Goal: Task Accomplishment & Management: Complete application form

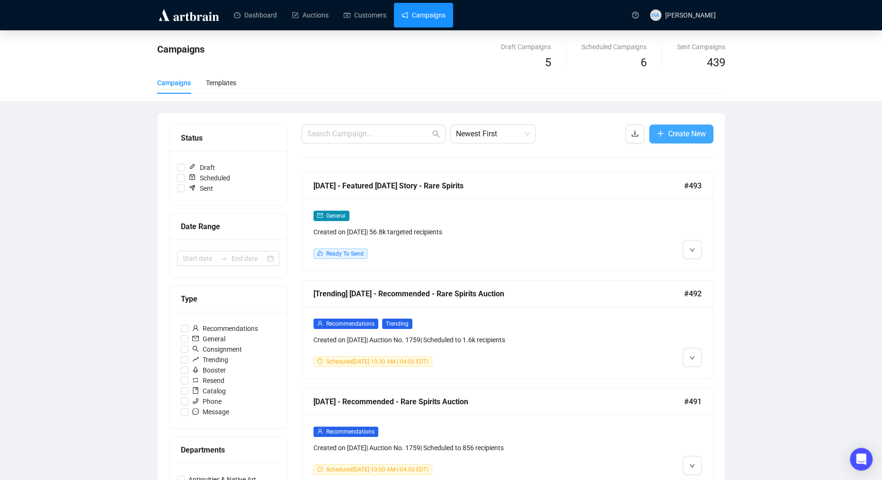
click at [683, 133] on span "Create New" at bounding box center [687, 134] width 38 height 12
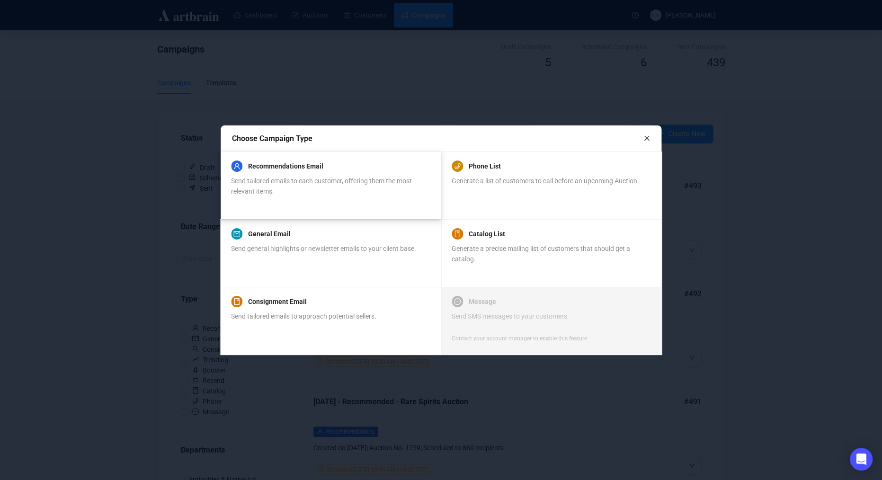
click at [358, 174] on div "Recommendations Email Send tailored emails to each customer, offering them the …" at bounding box center [330, 179] width 198 height 36
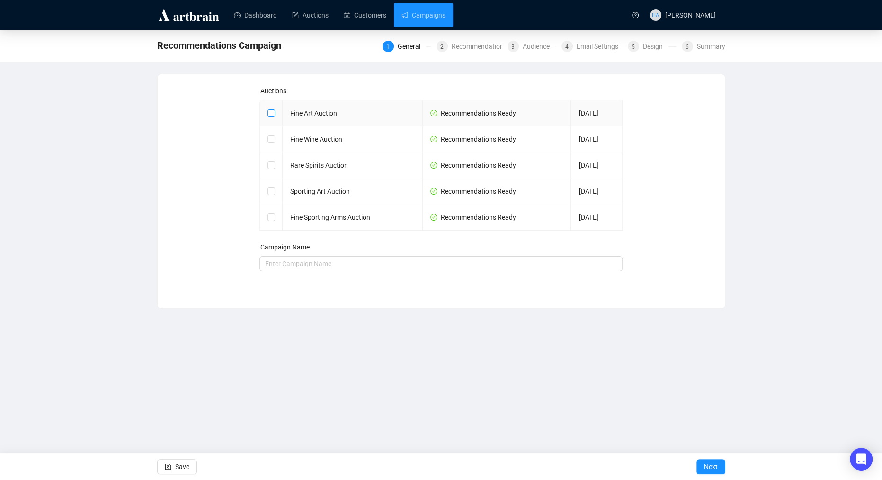
click at [272, 115] on input "checkbox" at bounding box center [271, 112] width 7 height 7
checkbox input "true"
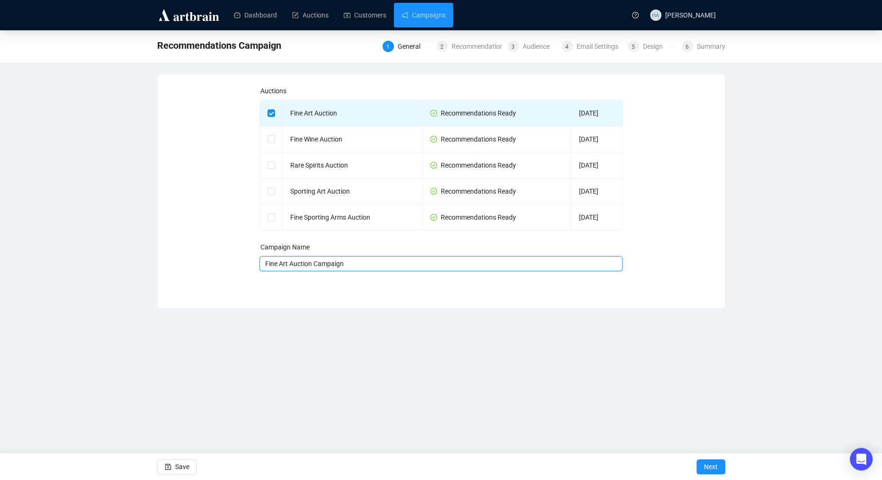
click at [264, 265] on input "Fine Art Auction Campaign" at bounding box center [441, 263] width 363 height 15
click at [406, 263] on input "[DATE] - Recommended - Fine Art Auction Campaign" at bounding box center [441, 263] width 363 height 15
type input "[DATE] - Recommended - Fine Art Auction"
click at [710, 466] on span "Next" at bounding box center [711, 467] width 14 height 27
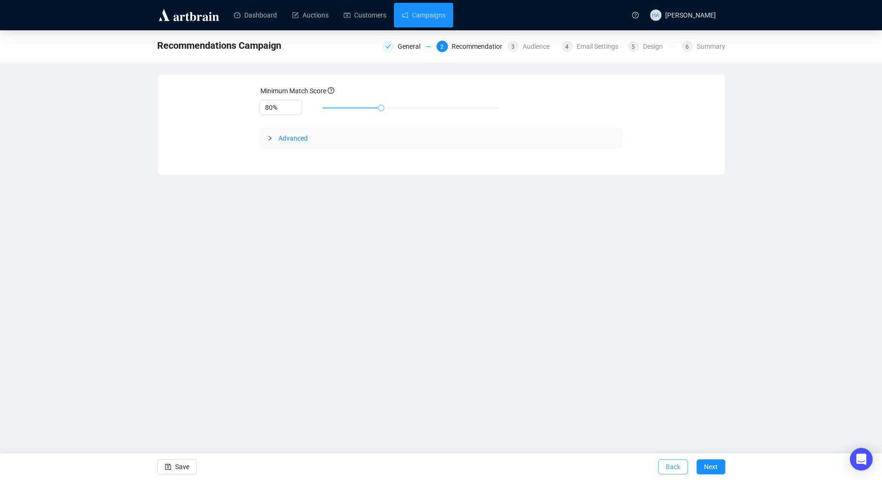
click at [666, 465] on span "Back" at bounding box center [673, 467] width 15 height 27
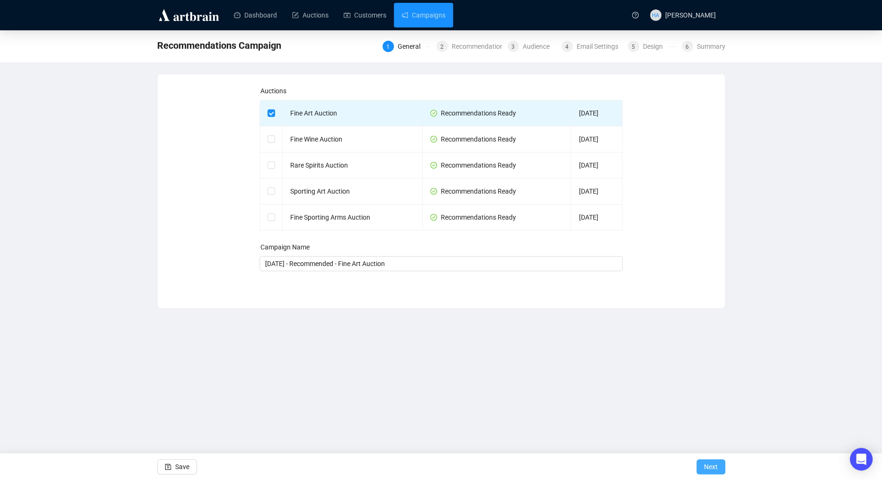
click at [712, 466] on span "Next" at bounding box center [711, 467] width 14 height 27
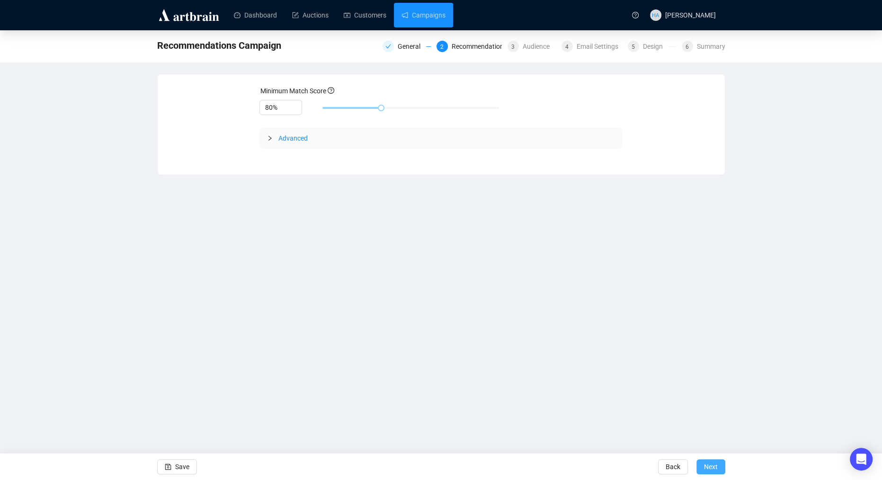
click at [714, 467] on span "Next" at bounding box center [711, 467] width 14 height 27
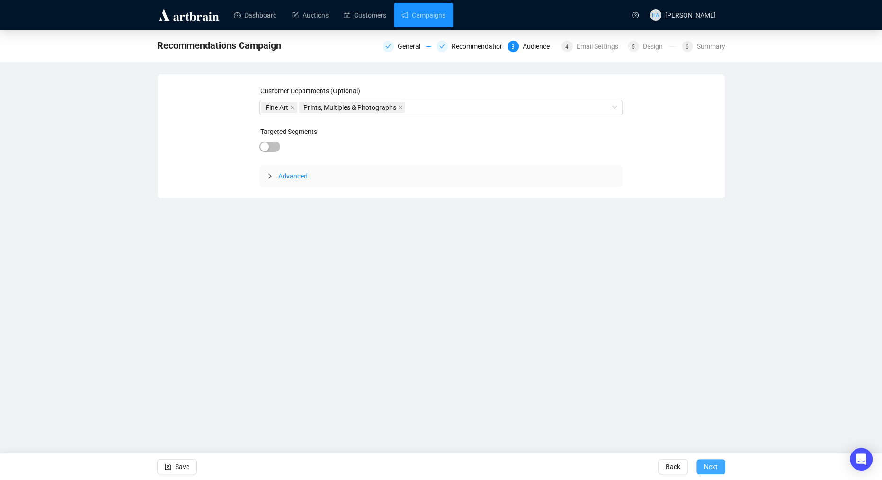
click at [714, 467] on span "Next" at bounding box center [711, 467] width 14 height 27
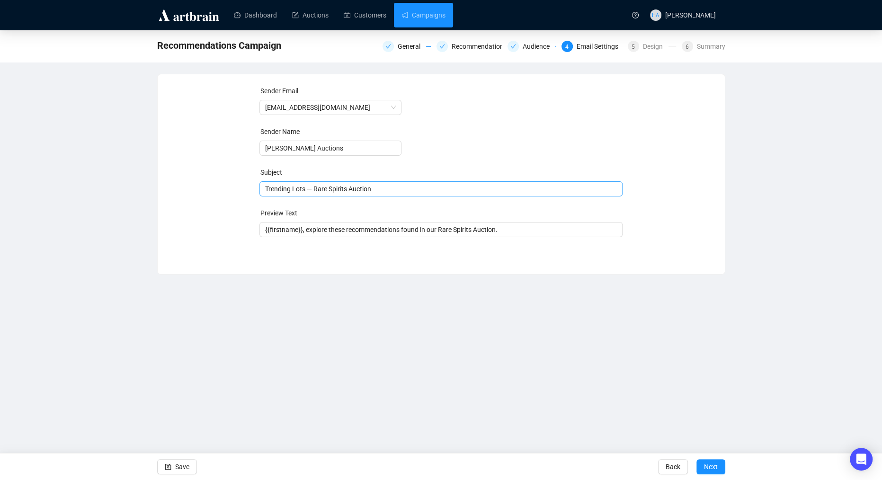
click at [328, 189] on span "Trending Lots — Rare Spirits Auction" at bounding box center [441, 189] width 363 height 8
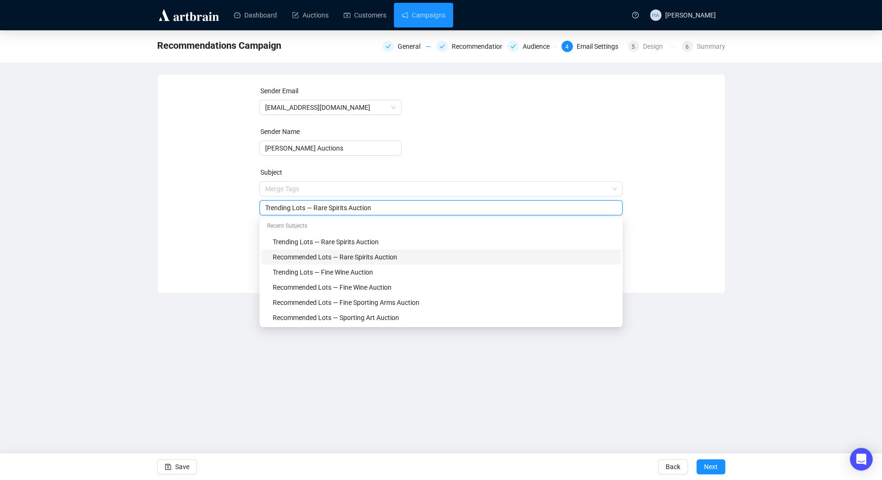
click at [305, 255] on div "Recommended Lots — Rare Spirits Auction" at bounding box center [444, 257] width 342 height 10
drag, startPoint x: 336, startPoint y: 209, endPoint x: 368, endPoint y: 209, distance: 32.7
click at [368, 209] on input "Recommended Lots — Rare Spirits Auction" at bounding box center [441, 208] width 352 height 10
type input "Recommended Lots — Fine Art Auction"
click at [231, 212] on div "Sender Email [EMAIL_ADDRESS][DOMAIN_NAME] Sender Name [PERSON_NAME] Auctions Su…" at bounding box center [441, 177] width 545 height 182
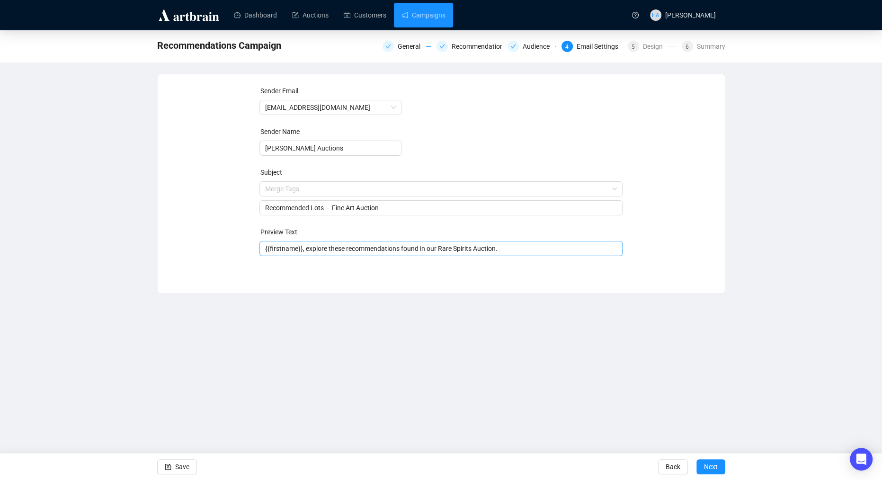
click at [375, 246] on input "{{firstname}}, explore these recommendations found in our Rare Spirits Auction." at bounding box center [441, 248] width 352 height 10
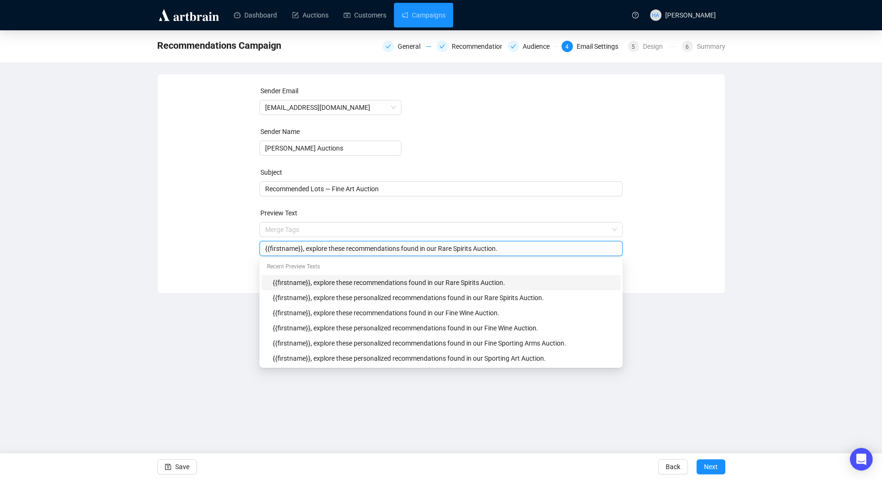
drag, startPoint x: 447, startPoint y: 250, endPoint x: 480, endPoint y: 249, distance: 33.2
click at [480, 249] on input "{{firstname}}, explore these recommendations found in our Rare Spirits Auction." at bounding box center [441, 248] width 352 height 10
type input "{{firstname}}, explore these recommendations found in our Fine Art Auction."
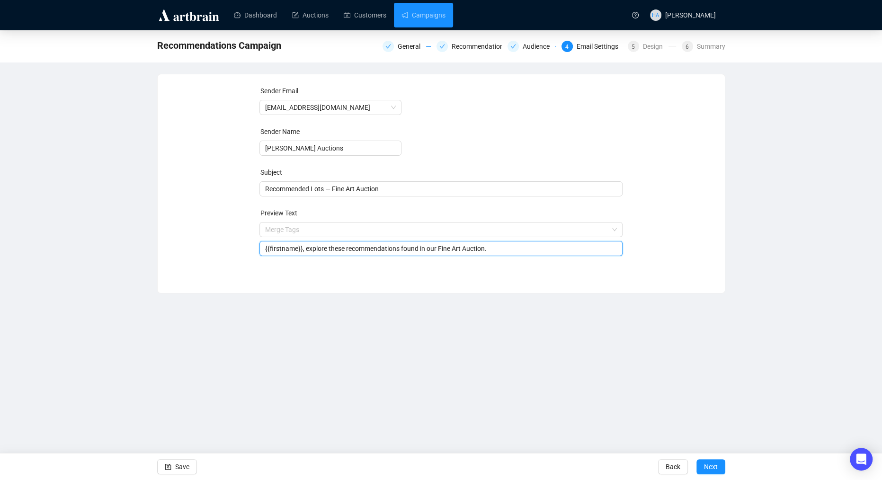
click at [675, 212] on div "Sender Email [EMAIL_ADDRESS][DOMAIN_NAME] Sender Name [PERSON_NAME] Auctions Su…" at bounding box center [441, 177] width 545 height 182
click at [711, 469] on span "Next" at bounding box center [711, 467] width 14 height 27
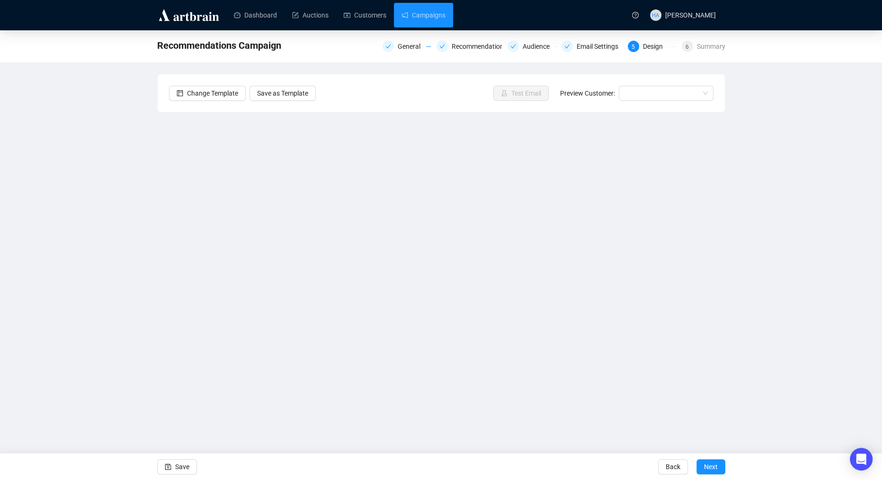
drag, startPoint x: 190, startPoint y: 467, endPoint x: 192, endPoint y: 448, distance: 19.5
click at [190, 467] on button "Save" at bounding box center [177, 466] width 40 height 15
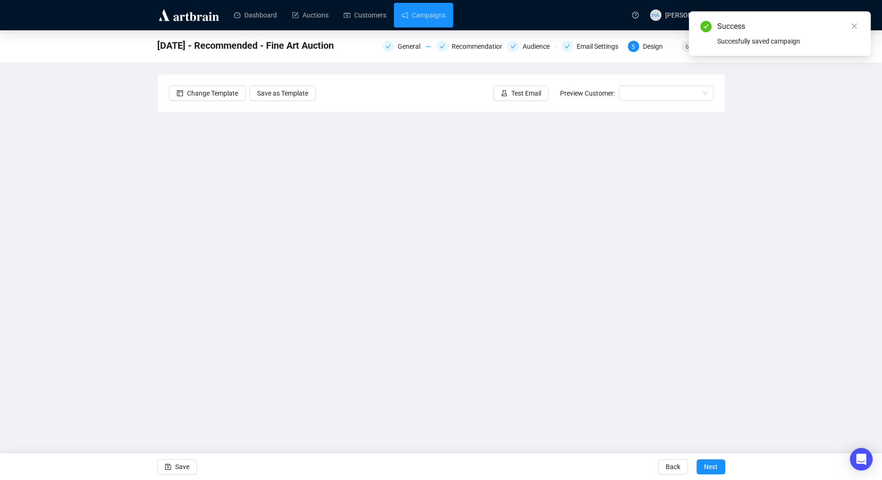
click at [216, 91] on span "Change Template" at bounding box center [212, 93] width 51 height 10
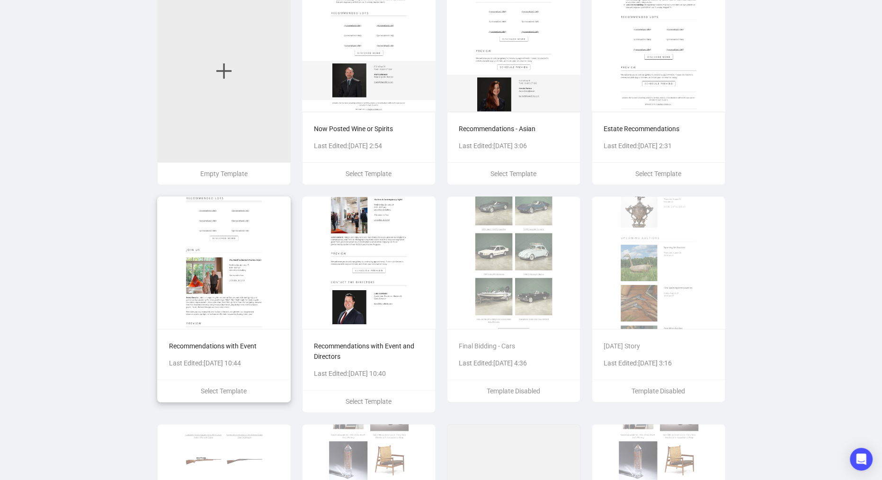
scroll to position [103, 0]
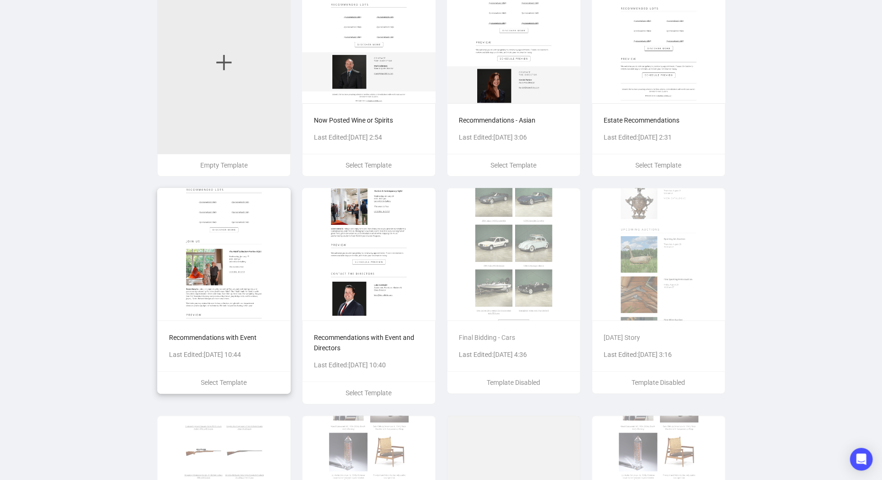
click at [270, 234] on img at bounding box center [224, 254] width 134 height 133
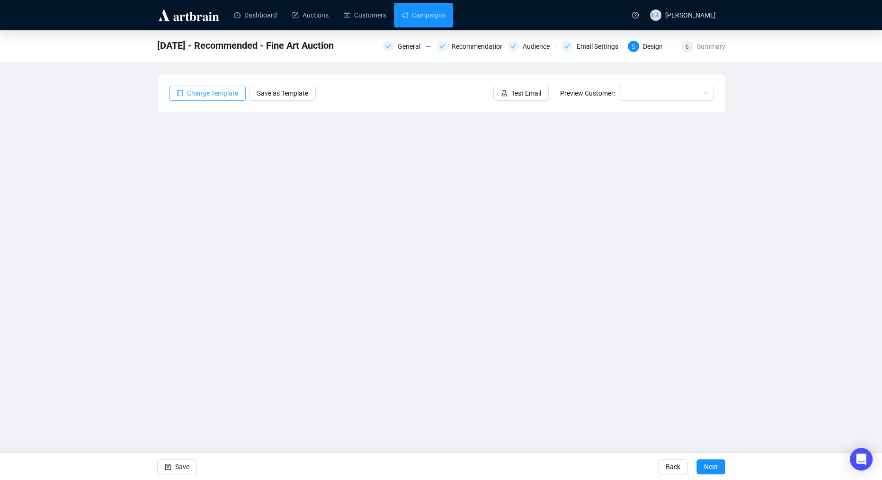
click at [222, 87] on button "Change Template" at bounding box center [207, 93] width 77 height 15
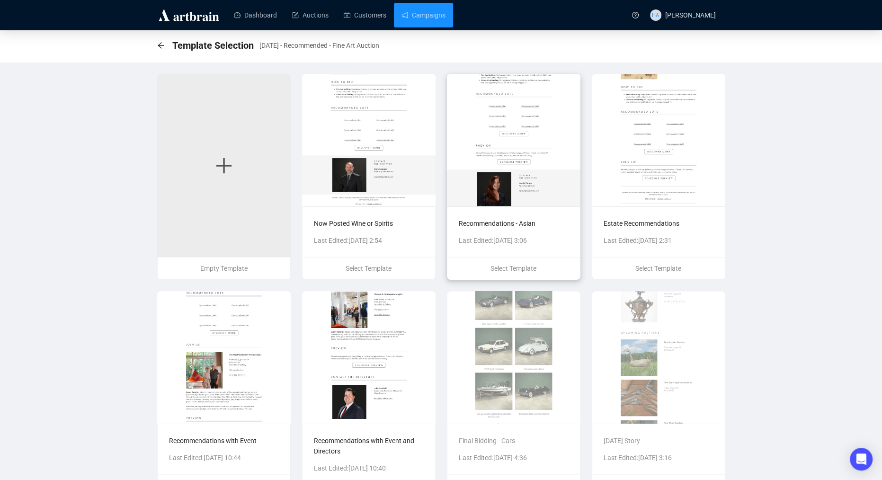
click at [567, 154] on img at bounding box center [514, 140] width 134 height 133
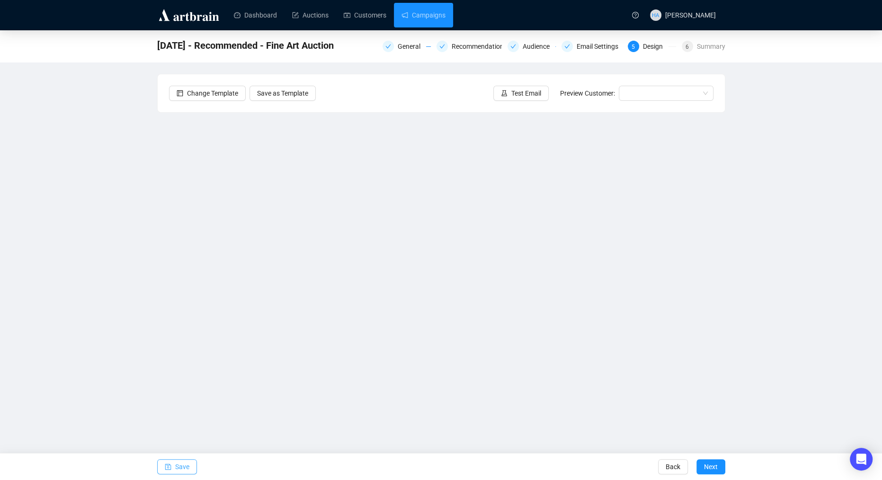
click at [187, 467] on span "Save" at bounding box center [182, 467] width 14 height 27
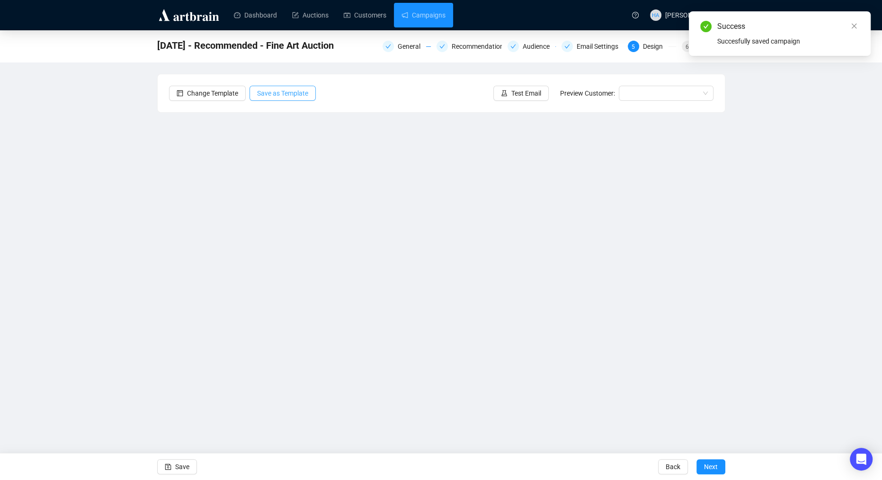
click at [294, 92] on span "Save as Template" at bounding box center [282, 93] width 51 height 10
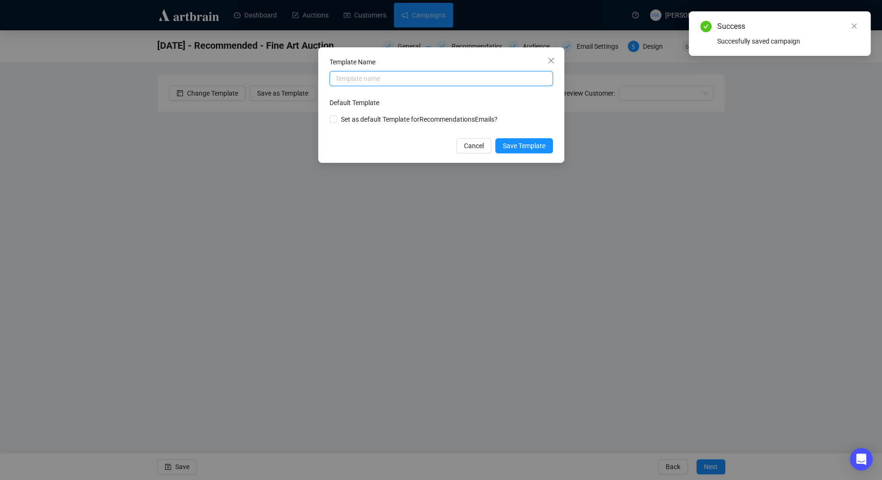
click at [362, 80] on input "text" at bounding box center [442, 78] width 224 height 15
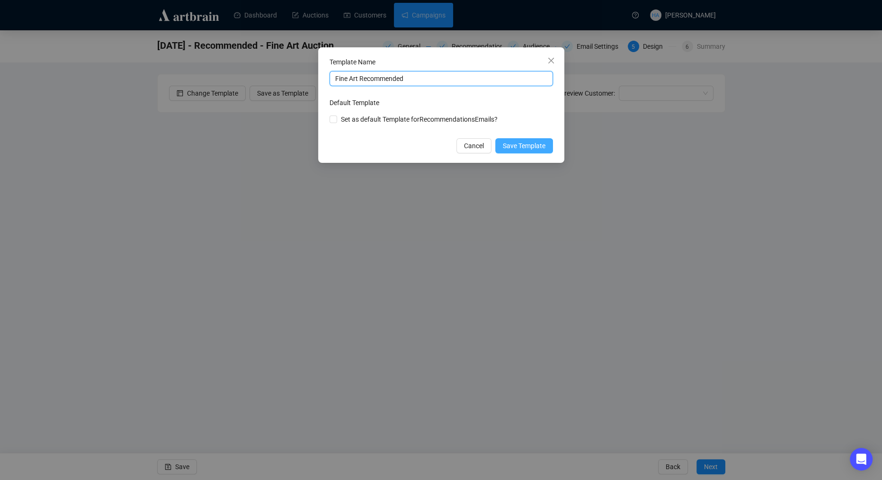
type input "Fine Art Recommended"
click at [518, 142] on span "Save Template" at bounding box center [524, 146] width 43 height 10
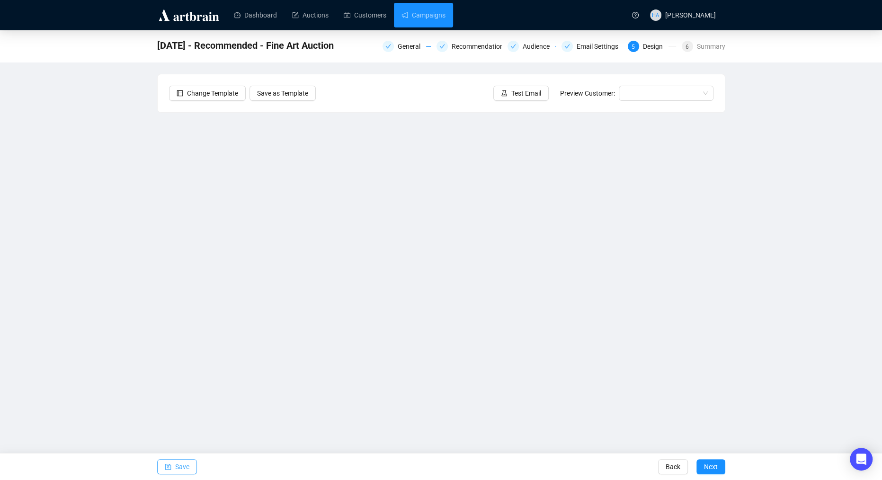
click at [180, 467] on span "Save" at bounding box center [182, 467] width 14 height 27
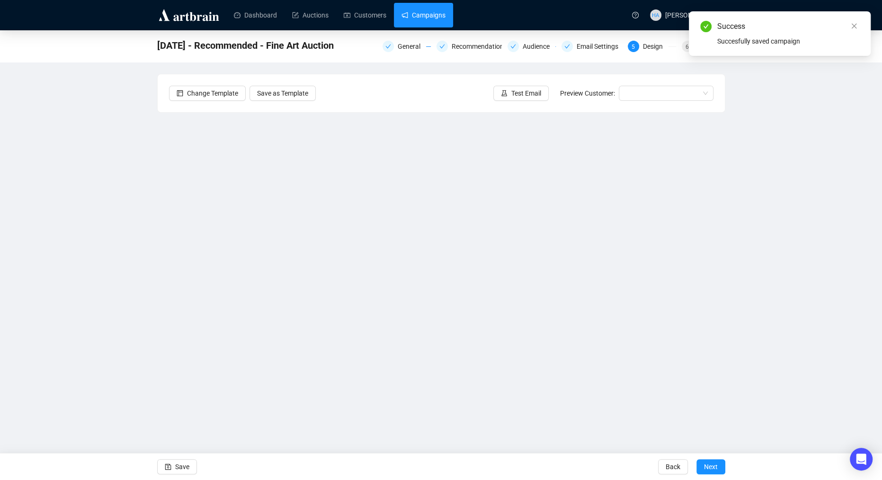
click at [424, 15] on link "Campaigns" at bounding box center [424, 15] width 44 height 25
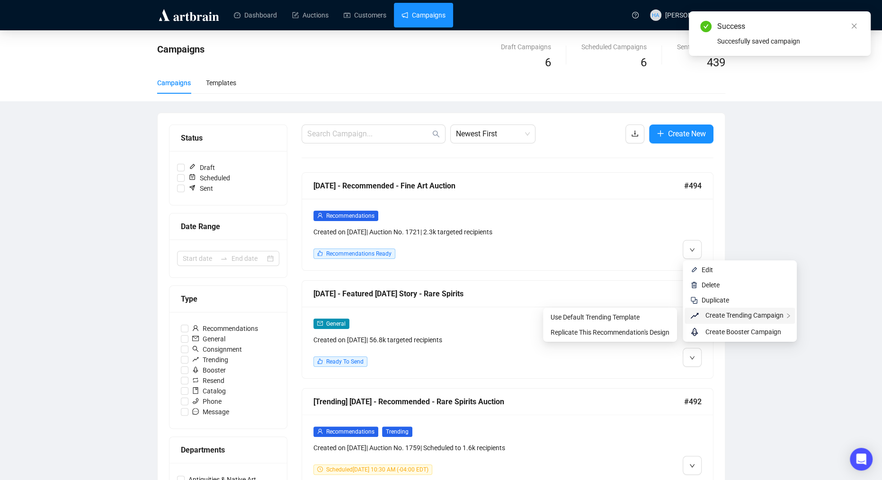
click at [712, 314] on span "Create Trending Campaign" at bounding box center [745, 316] width 78 height 8
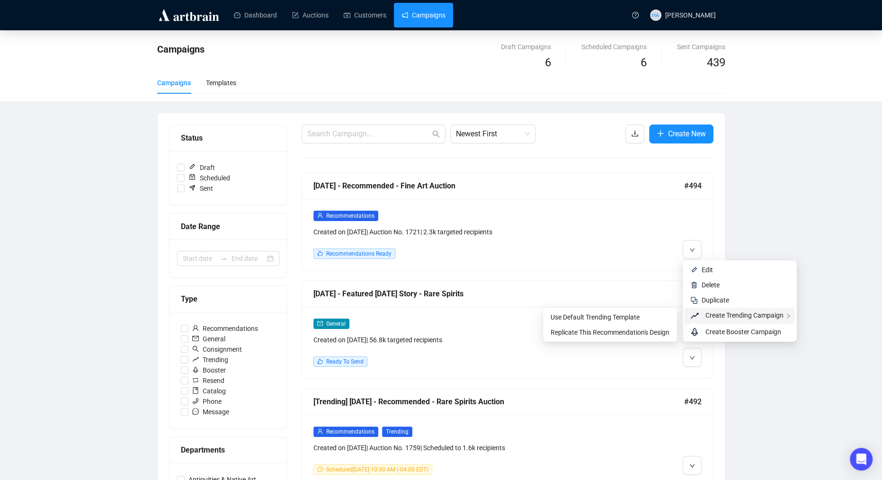
click at [727, 314] on span "Create Trending Campaign" at bounding box center [745, 316] width 78 height 8
click at [653, 331] on span "Replicate This Recommendation's Design" at bounding box center [610, 333] width 119 height 8
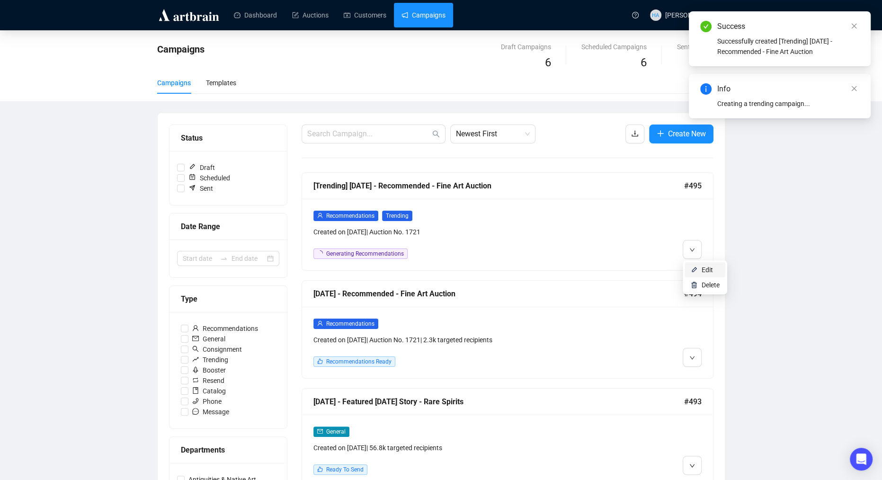
click at [703, 269] on span "Edit" at bounding box center [707, 270] width 11 height 8
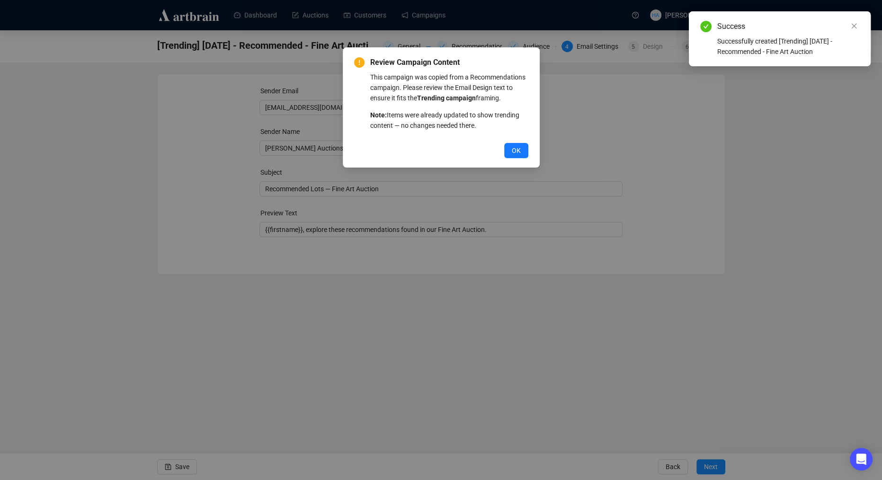
click at [513, 156] on span "OK" at bounding box center [516, 150] width 9 height 10
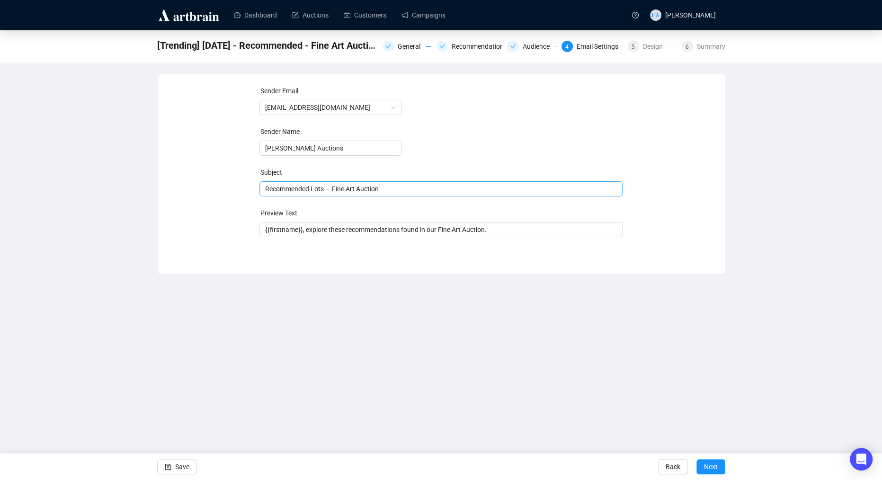
click at [286, 189] on span "Recommended Lots — Fine Art Auction" at bounding box center [441, 189] width 363 height 8
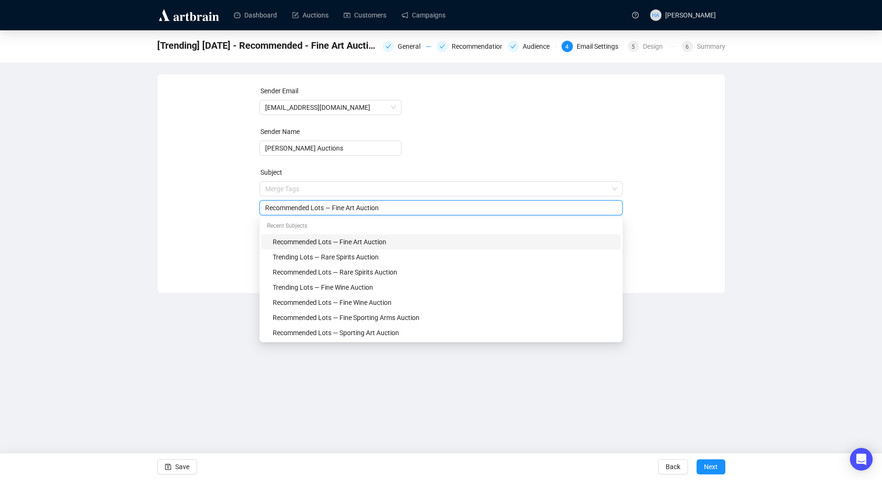
click at [281, 208] on input "Recommended Lots — Fine Art Auction" at bounding box center [441, 208] width 352 height 10
type input "Trending Lots — Fine Art Auction"
click at [209, 212] on div "Sender Email [EMAIL_ADDRESS][DOMAIN_NAME] Sender Name [PERSON_NAME] Auctions Su…" at bounding box center [441, 177] width 545 height 182
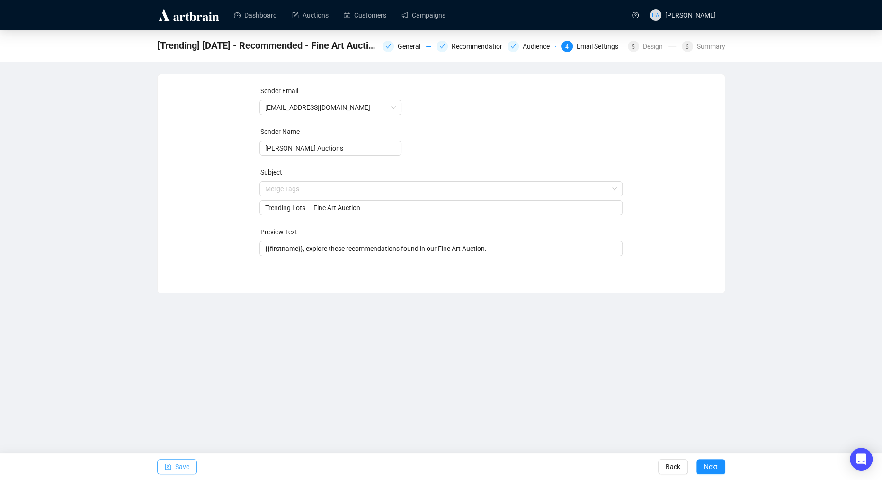
click at [181, 470] on span "Save" at bounding box center [182, 467] width 14 height 27
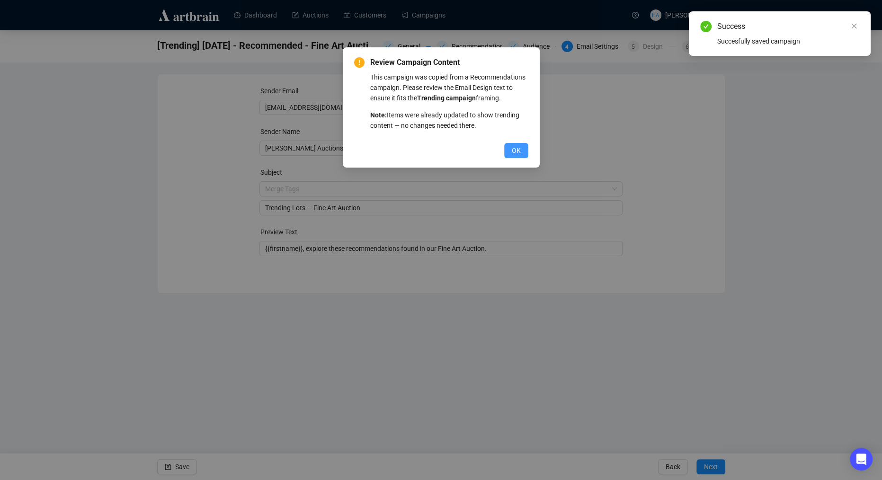
click at [514, 156] on span "OK" at bounding box center [516, 150] width 9 height 10
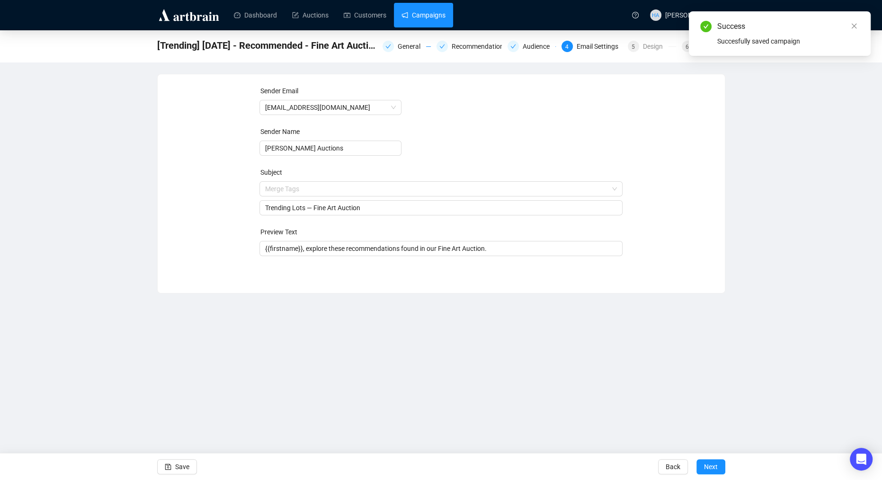
click at [423, 13] on link "Campaigns" at bounding box center [424, 15] width 44 height 25
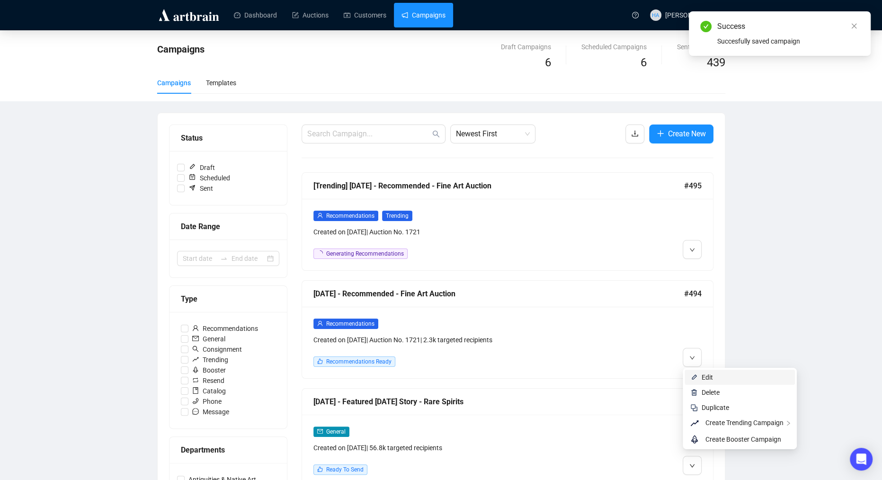
click at [709, 375] on span "Edit" at bounding box center [707, 378] width 11 height 8
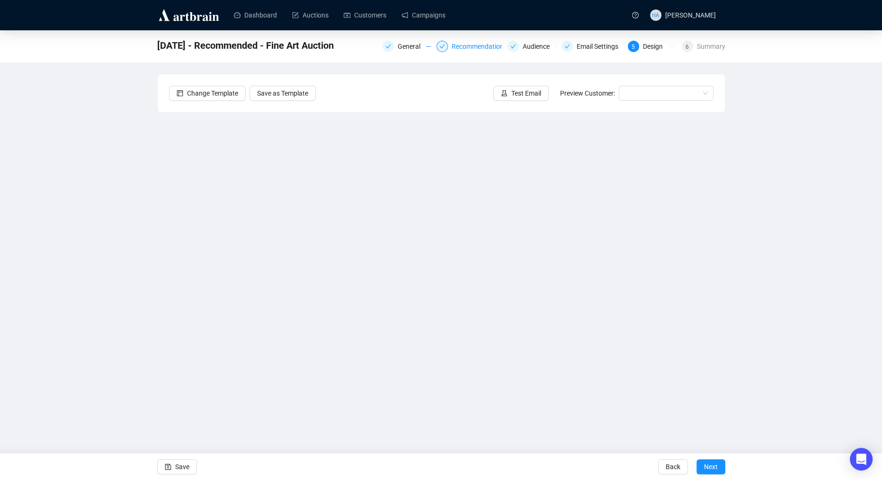
click at [476, 44] on div "Recommendations" at bounding box center [482, 46] width 61 height 11
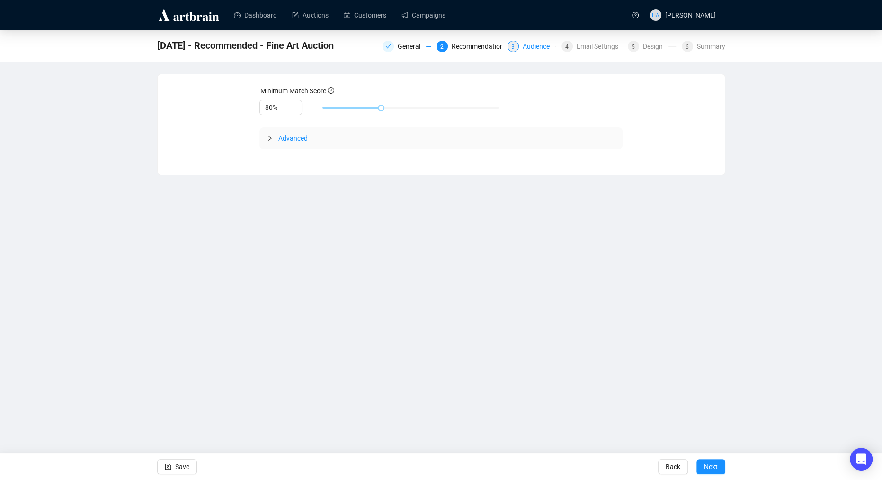
click at [534, 48] on div "Audience" at bounding box center [539, 46] width 33 height 11
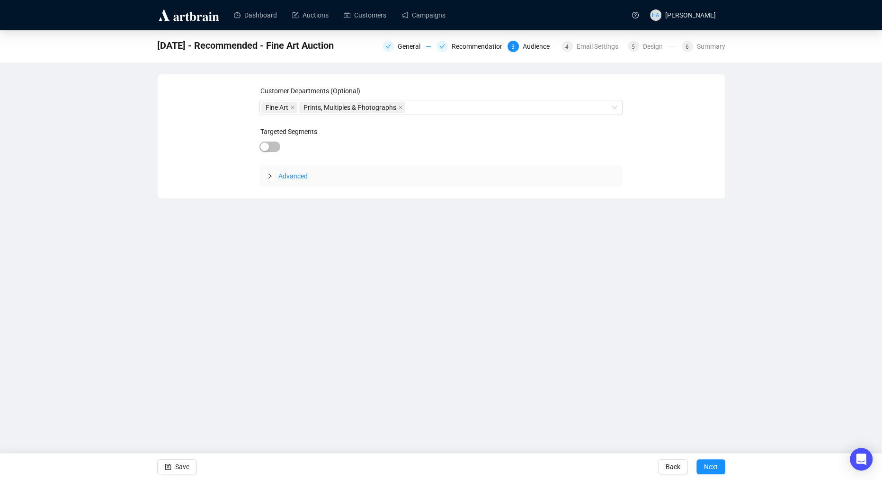
drag, startPoint x: 588, startPoint y: 47, endPoint x: 584, endPoint y: 56, distance: 10.0
click at [588, 47] on div "Email Settings" at bounding box center [600, 46] width 47 height 11
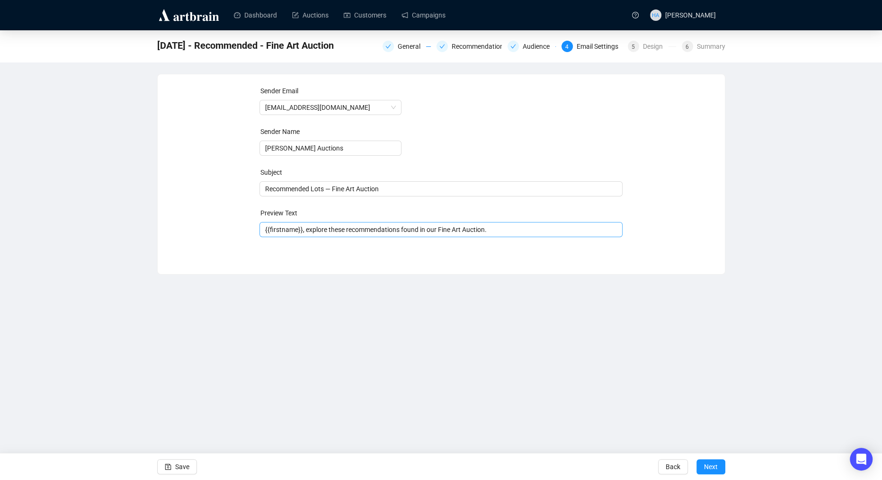
click at [351, 233] on span "{{firstname}}, explore these recommendations found in our Fine Art Auction." at bounding box center [441, 230] width 363 height 8
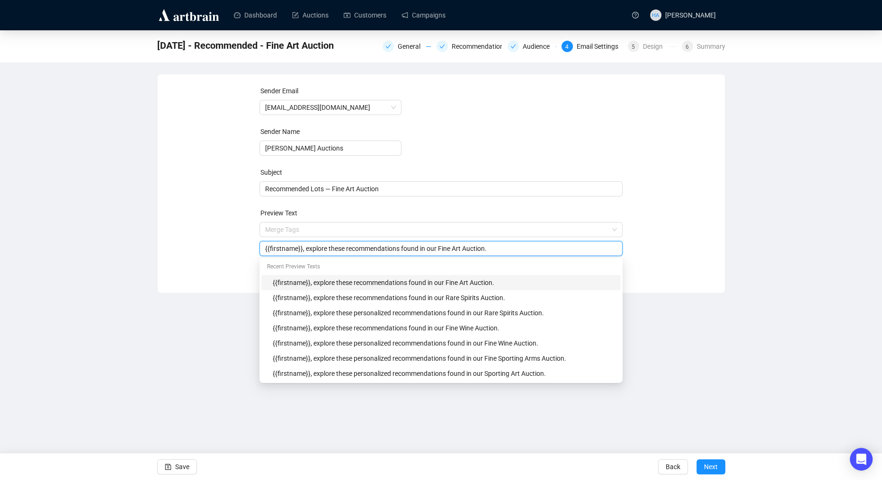
click at [351, 251] on input "{{firstname}}, explore these recommendations found in our Fine Art Auction." at bounding box center [441, 248] width 352 height 10
type input "{{firstname}}, explore these personalized recommendations found in our Fine Art…"
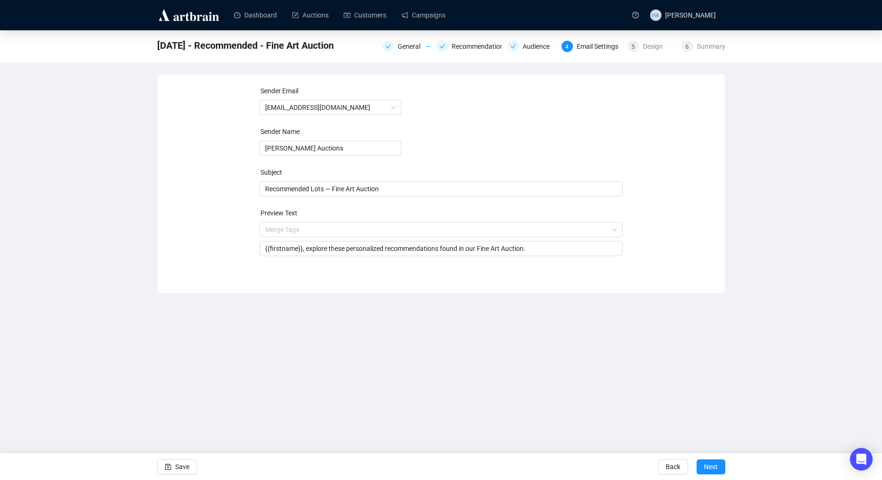
click at [649, 250] on div "Sender Email [EMAIL_ADDRESS][DOMAIN_NAME] Sender Name [PERSON_NAME] Auctions Su…" at bounding box center [441, 177] width 545 height 182
click at [180, 467] on span "Save" at bounding box center [182, 467] width 14 height 27
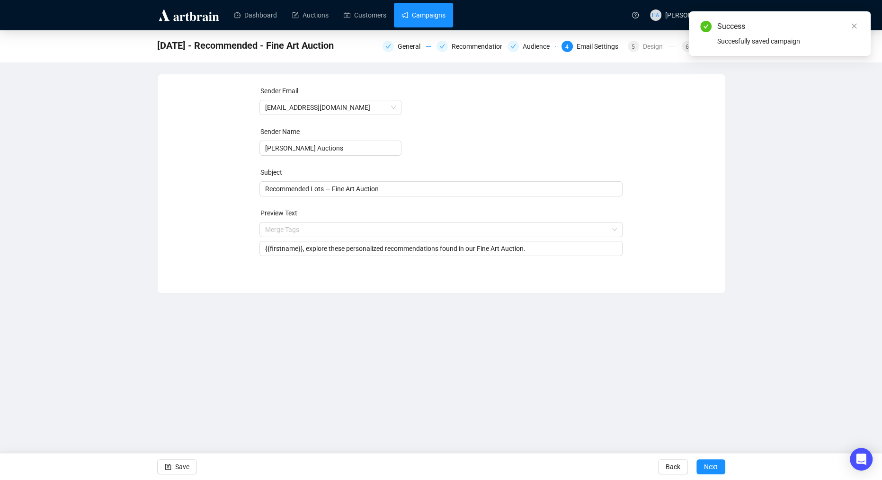
click at [422, 19] on link "Campaigns" at bounding box center [424, 15] width 44 height 25
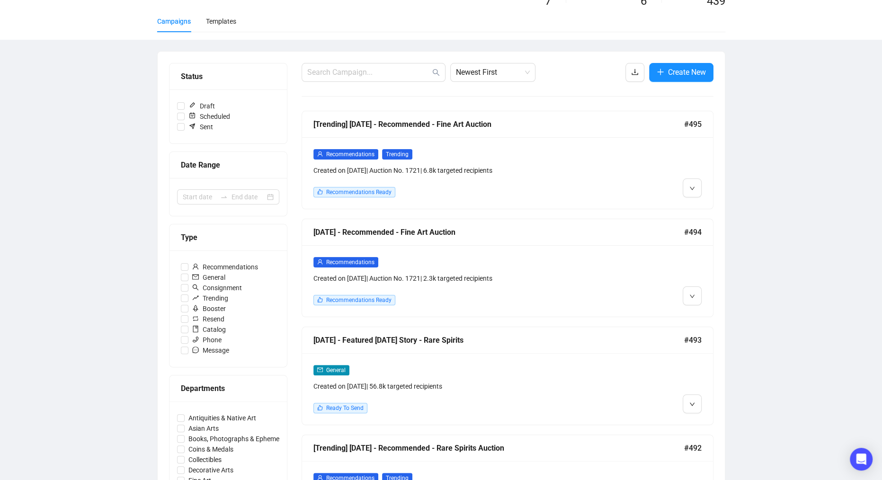
scroll to position [62, 0]
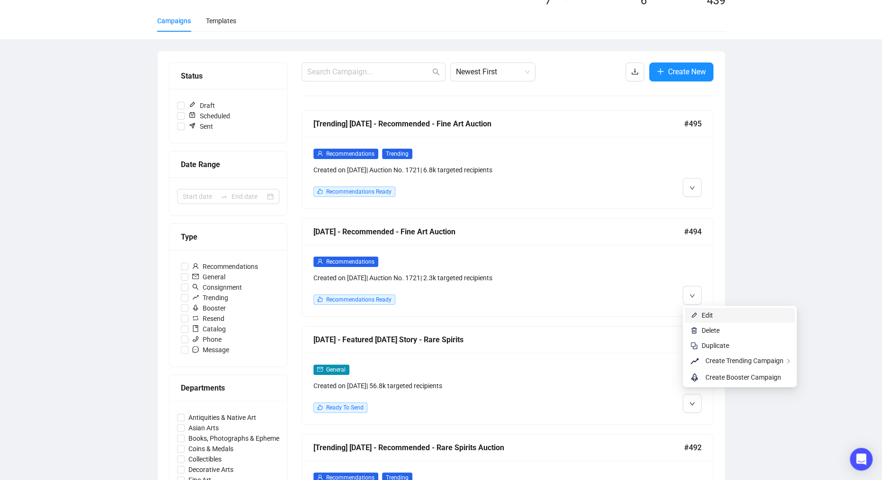
click at [704, 314] on span "Edit" at bounding box center [707, 316] width 11 height 8
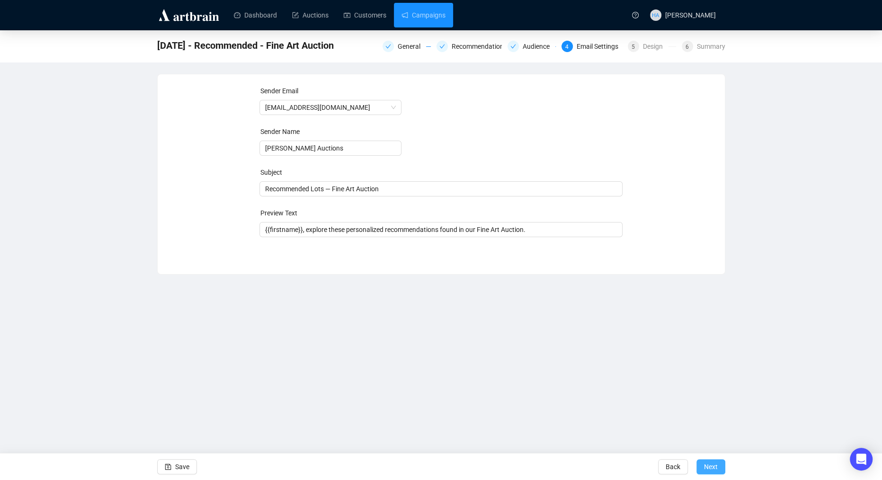
click at [708, 467] on span "Next" at bounding box center [711, 467] width 14 height 27
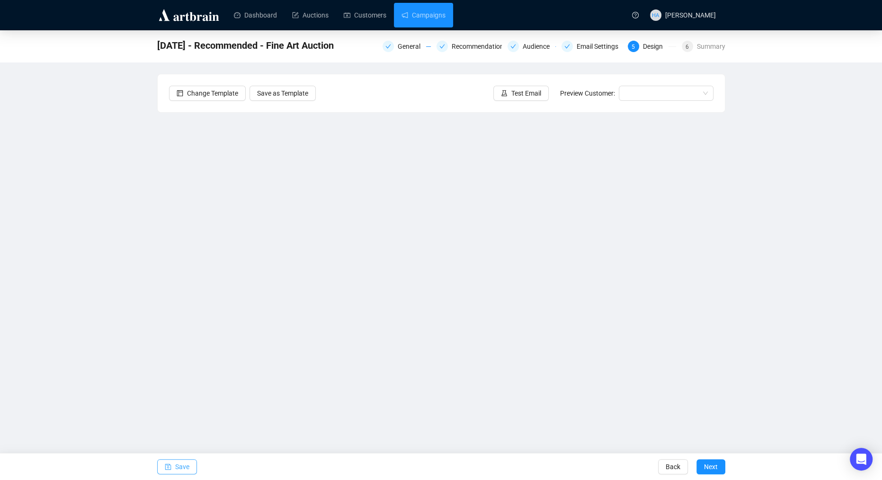
click at [182, 469] on span "Save" at bounding box center [182, 467] width 14 height 27
click at [182, 466] on span "Save" at bounding box center [182, 467] width 14 height 27
click at [185, 467] on span "Save" at bounding box center [182, 467] width 14 height 27
click at [431, 12] on link "Campaigns" at bounding box center [424, 15] width 44 height 25
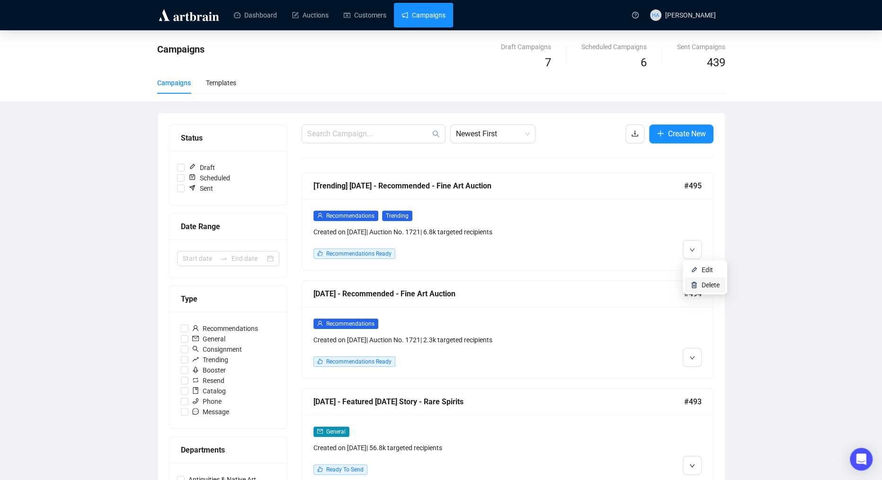
click at [700, 284] on li "Delete" at bounding box center [705, 285] width 41 height 15
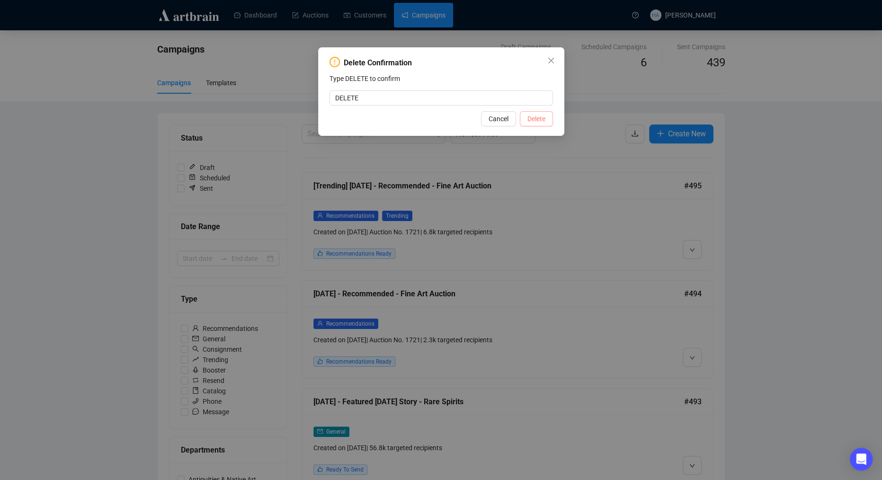
type input "DELETE"
click at [543, 123] on span "Delete" at bounding box center [537, 119] width 18 height 10
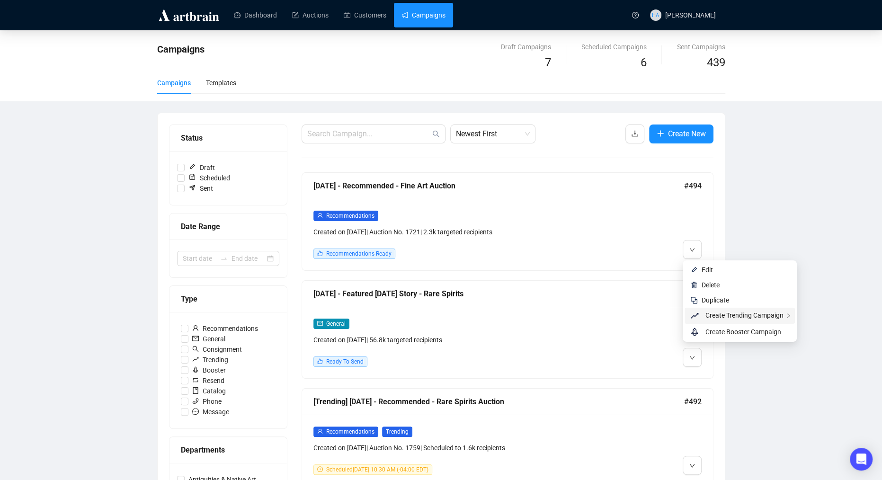
click at [729, 313] on span "Create Trending Campaign" at bounding box center [745, 316] width 78 height 8
click at [574, 330] on span "Replicate This Recommendation's Design" at bounding box center [610, 333] width 119 height 8
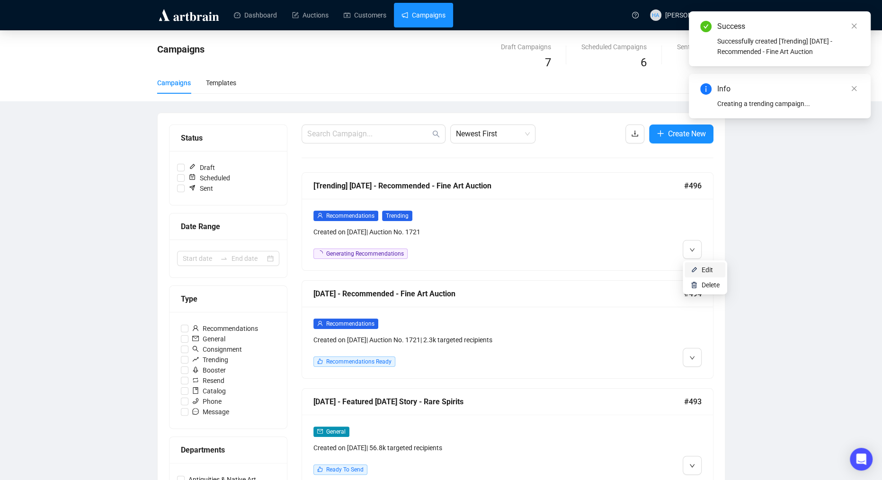
click at [700, 270] on li "Edit" at bounding box center [705, 269] width 41 height 15
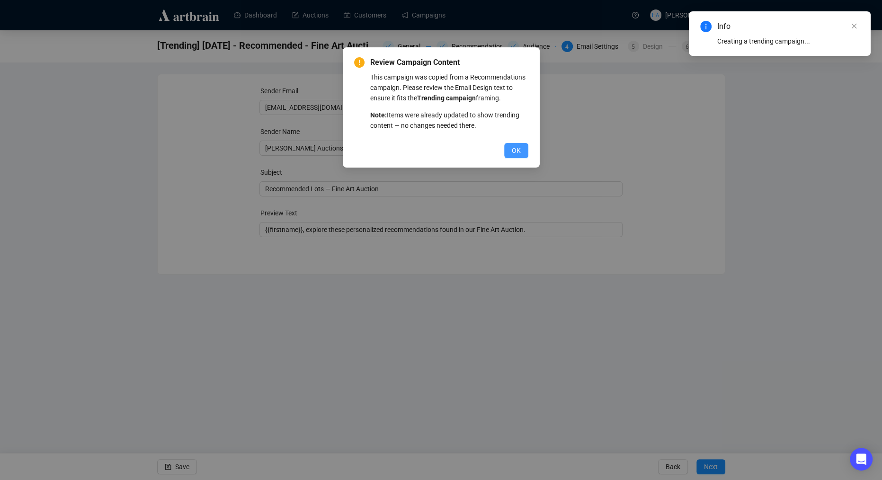
click at [511, 158] on button "OK" at bounding box center [516, 150] width 24 height 15
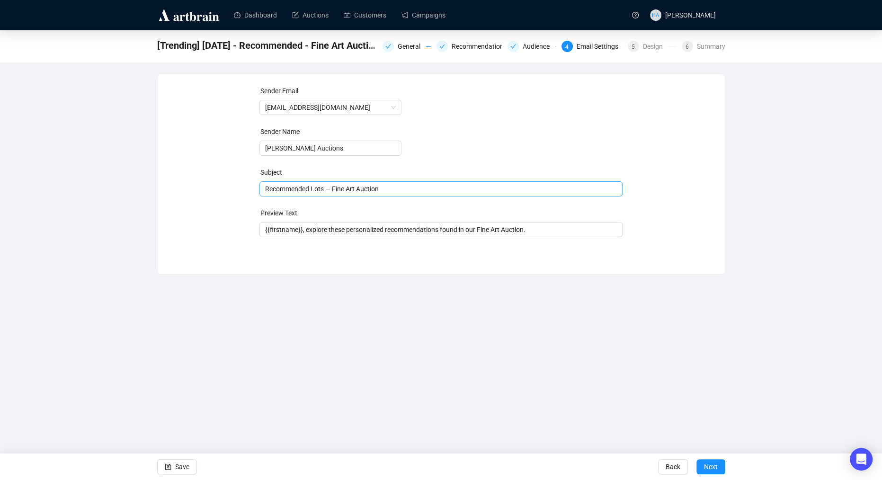
click at [279, 189] on span "Recommended Lots — Fine Art Auction" at bounding box center [441, 189] width 363 height 8
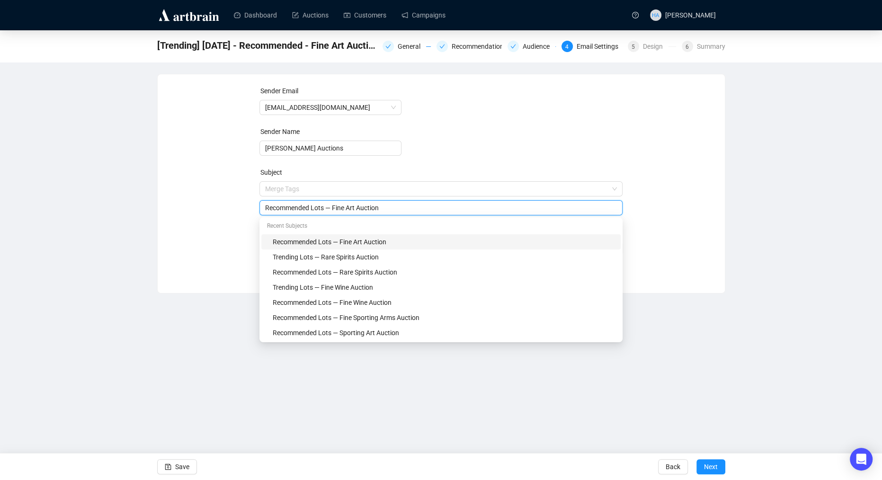
click at [281, 205] on input "Recommended Lots — Fine Art Auction" at bounding box center [441, 208] width 352 height 10
type input "Trending Lots — Fine Art Auction"
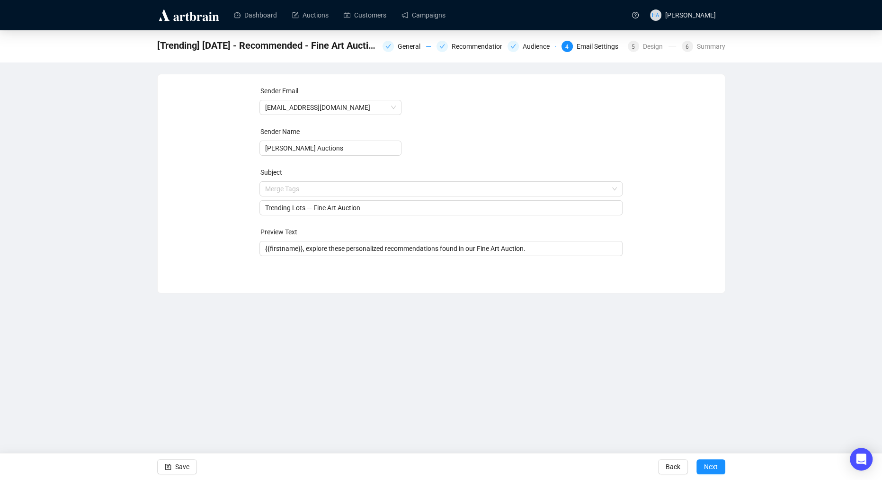
click at [200, 211] on div "Sender Email [EMAIL_ADDRESS][DOMAIN_NAME] Sender Name [PERSON_NAME] Auctions Su…" at bounding box center [441, 177] width 545 height 182
click at [370, 249] on input "{{firstname}}, explore these personalized recommendations found in our Fine Art…" at bounding box center [441, 248] width 352 height 10
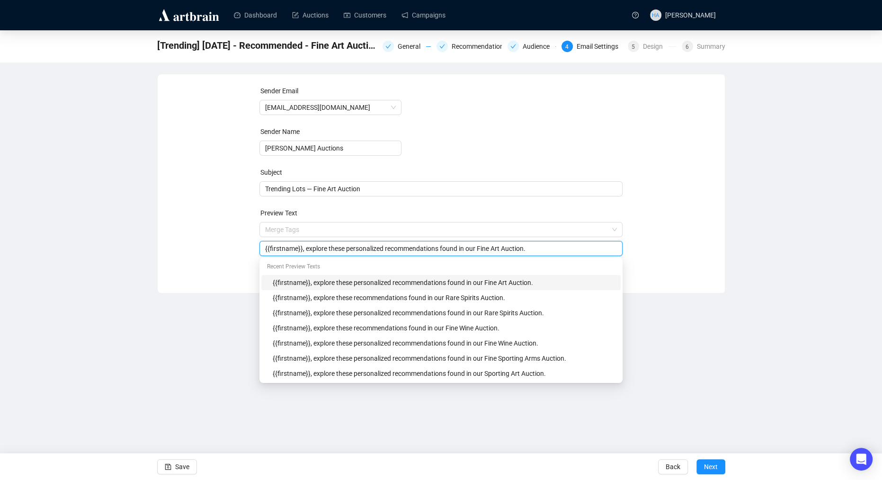
click at [370, 249] on input "{{firstname}}, explore these personalized recommendations found in our Fine Art…" at bounding box center [441, 248] width 352 height 10
type input "{{firstname}}, explore these recommendations found in our Fine Art Auction."
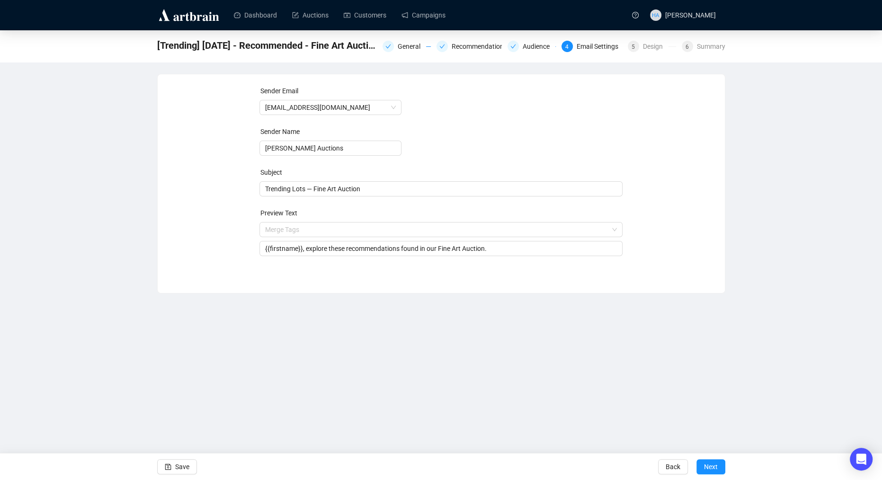
click at [199, 238] on div "Sender Email [EMAIL_ADDRESS][DOMAIN_NAME] Sender Name [PERSON_NAME] Auctions Su…" at bounding box center [441, 177] width 545 height 182
click at [704, 469] on span "Next" at bounding box center [711, 467] width 14 height 27
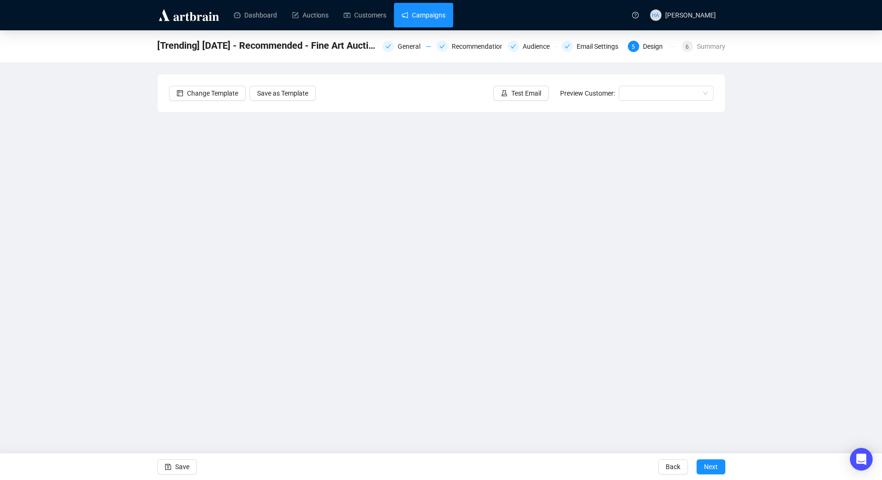
click at [436, 18] on link "Campaigns" at bounding box center [424, 15] width 44 height 25
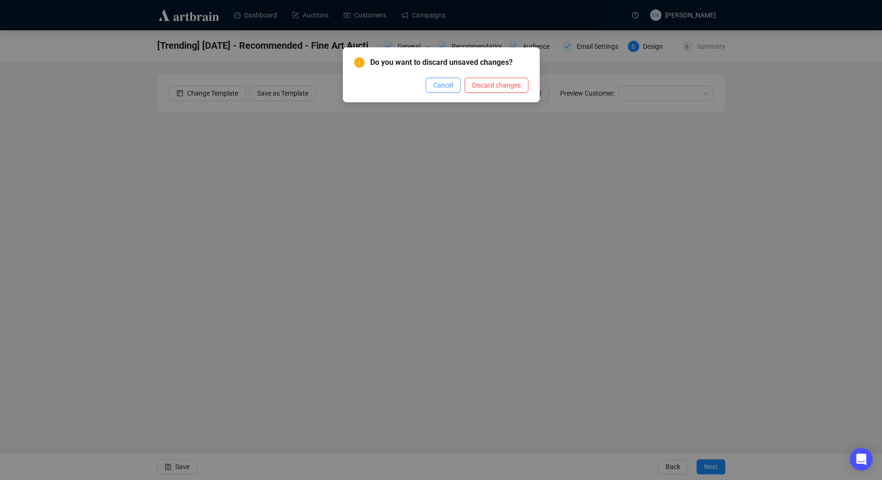
click at [440, 86] on span "Cancel" at bounding box center [443, 85] width 20 height 10
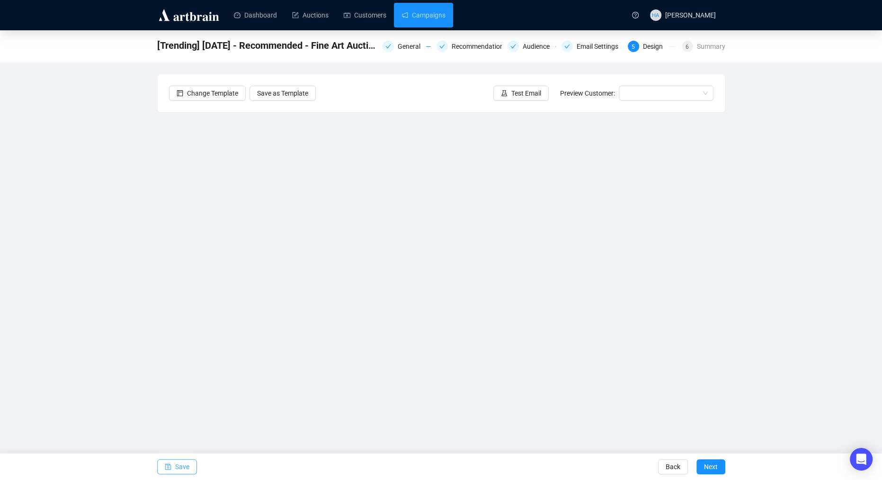
click at [182, 468] on span "Save" at bounding box center [182, 467] width 14 height 27
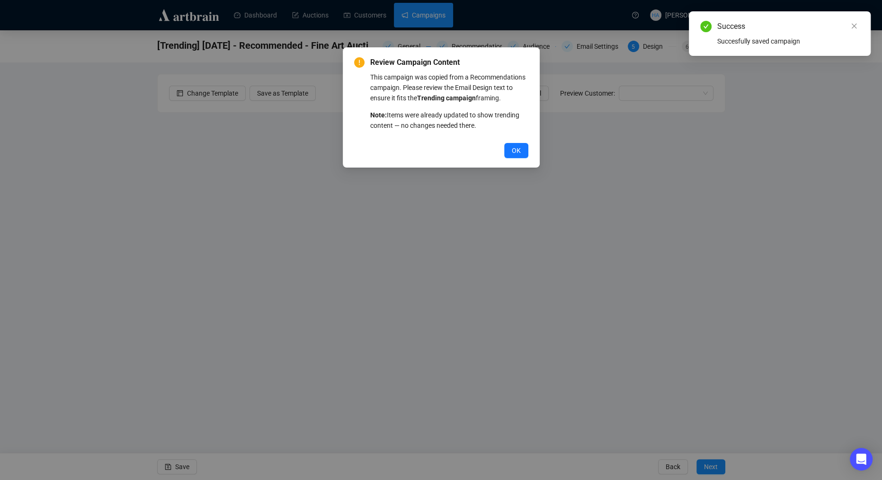
click at [433, 16] on div "Review Campaign Content This campaign was copied from a Recommendations campaig…" at bounding box center [441, 240] width 882 height 480
click at [508, 158] on button "OK" at bounding box center [516, 150] width 24 height 15
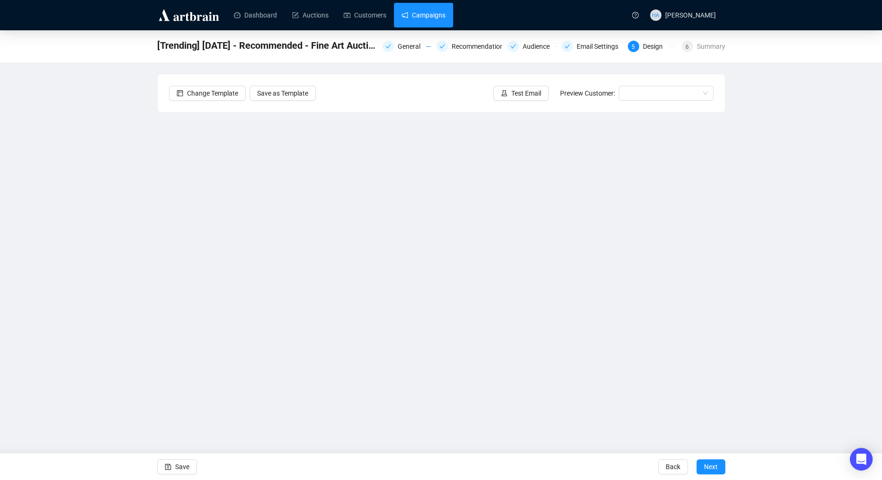
click at [432, 19] on link "Campaigns" at bounding box center [424, 15] width 44 height 25
